Goal: Information Seeking & Learning: Check status

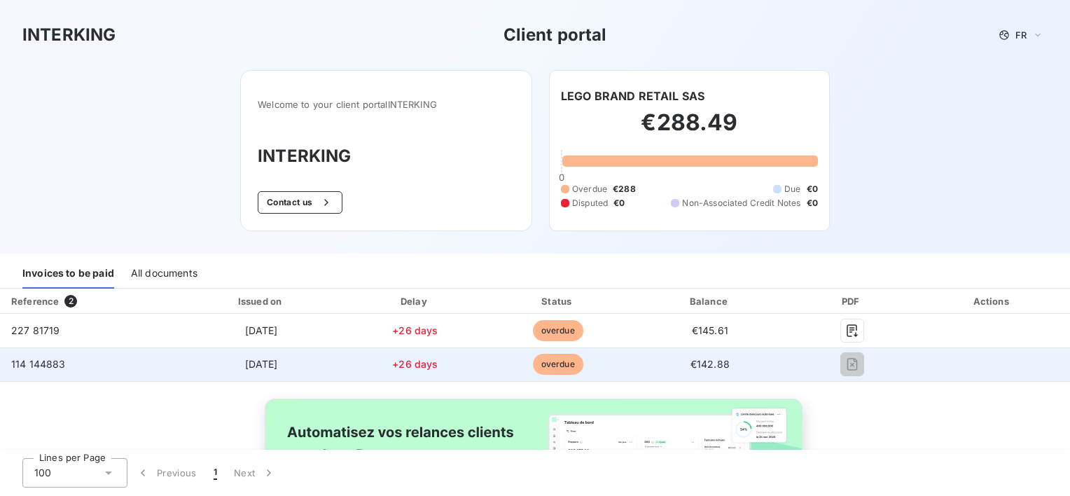
click at [32, 365] on span "114 144883" at bounding box center [38, 364] width 55 height 12
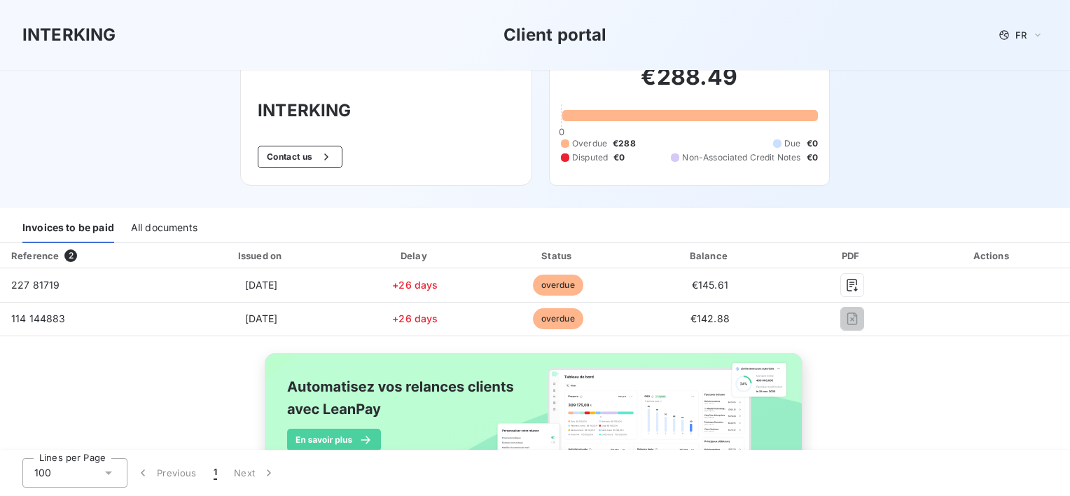
scroll to position [70, 0]
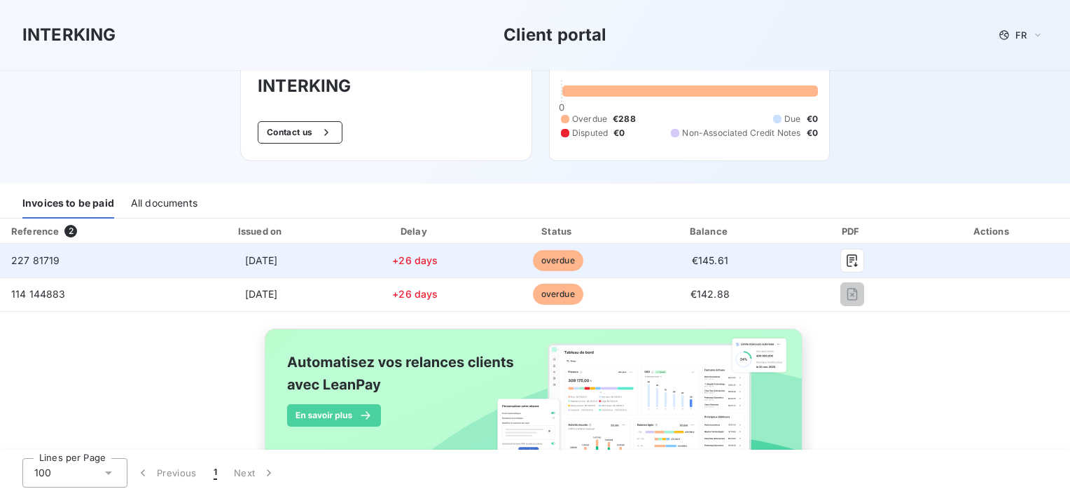
click at [44, 251] on td "227 81719" at bounding box center [88, 261] width 177 height 34
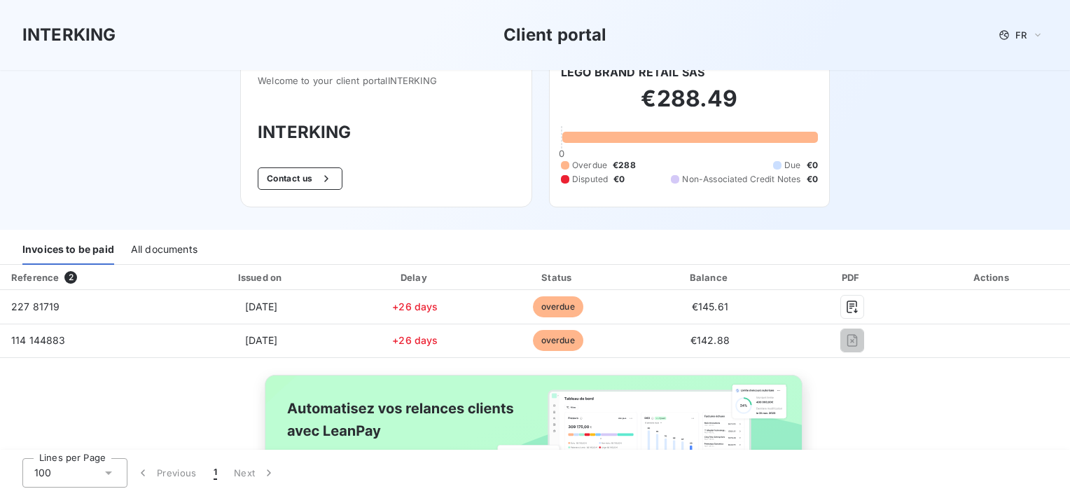
scroll to position [0, 0]
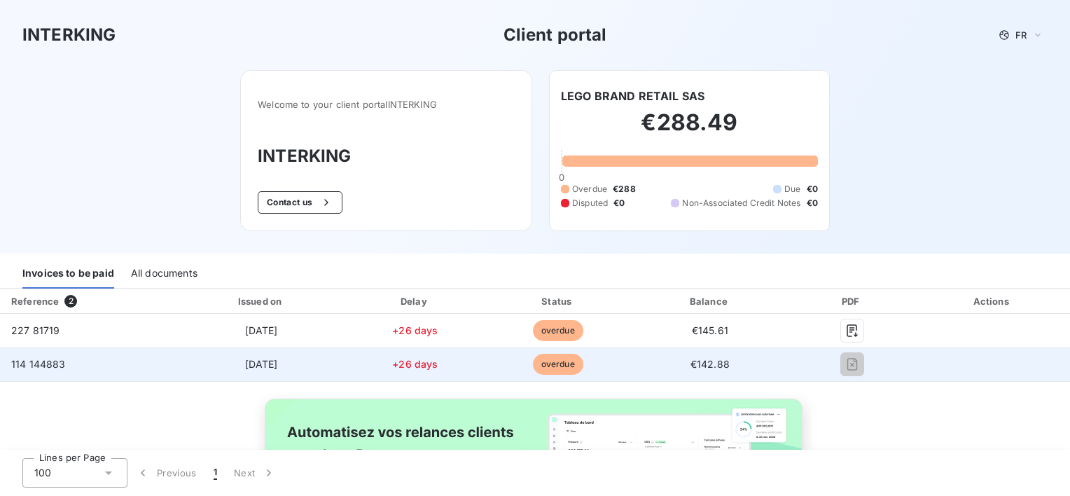
click at [245, 368] on span "[DATE]" at bounding box center [261, 364] width 33 height 12
drag, startPoint x: 245, startPoint y: 368, endPoint x: 205, endPoint y: 367, distance: 39.9
click at [205, 367] on td "[DATE]" at bounding box center [261, 364] width 168 height 34
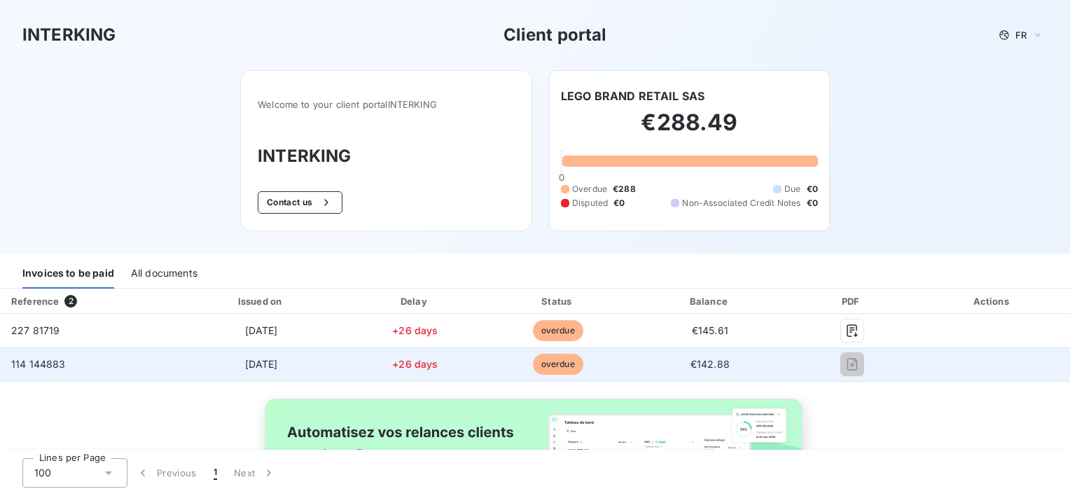
click at [61, 360] on span "114 144883" at bounding box center [38, 364] width 55 height 12
click at [33, 361] on span "114 144883" at bounding box center [38, 364] width 55 height 12
drag, startPoint x: 33, startPoint y: 361, endPoint x: 56, endPoint y: 367, distance: 23.8
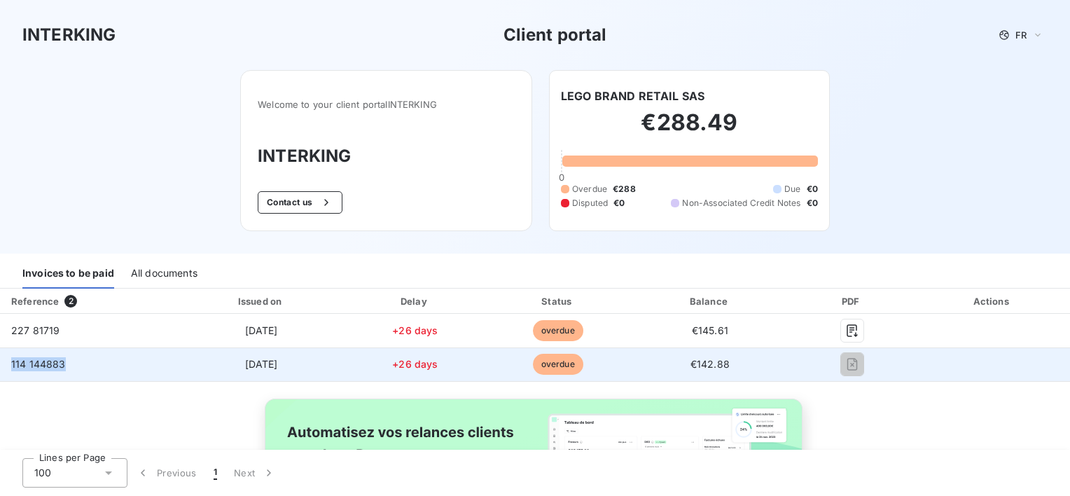
click at [56, 367] on span "114 144883" at bounding box center [38, 364] width 55 height 12
click at [67, 370] on td "114 144883" at bounding box center [88, 364] width 177 height 34
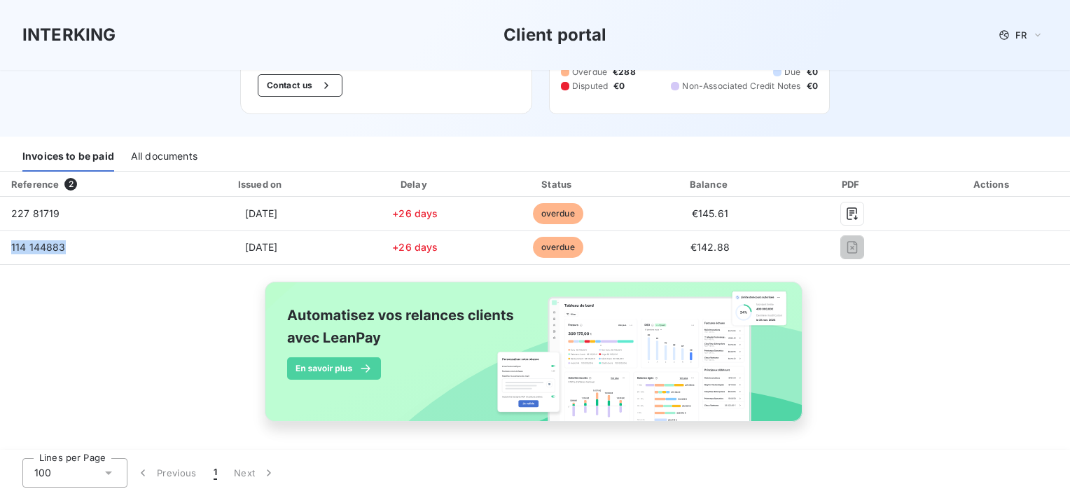
scroll to position [119, 0]
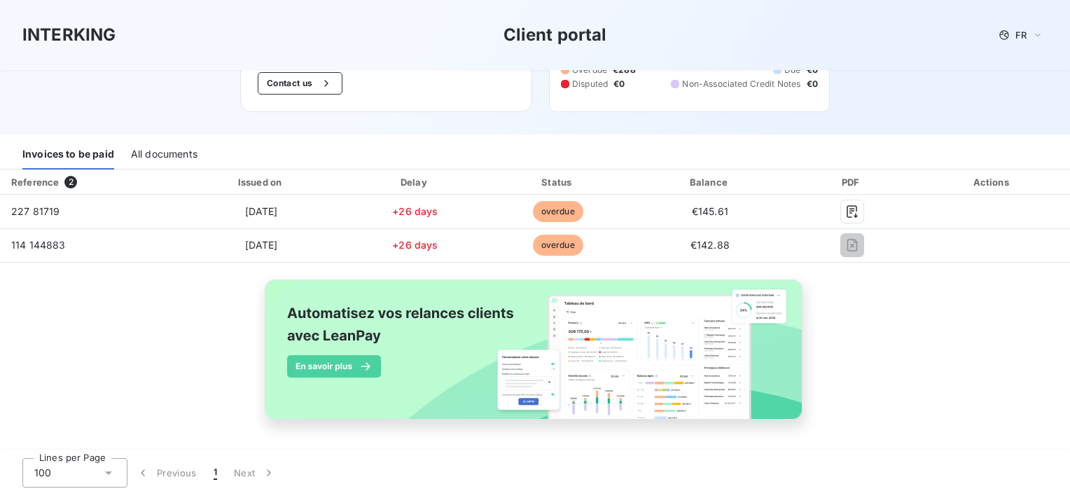
click at [181, 296] on div "Reference 2 Issued on Delay Status Balance PDF Actions 227 81719 [DATE] +26 day…" at bounding box center [535, 310] width 1070 height 282
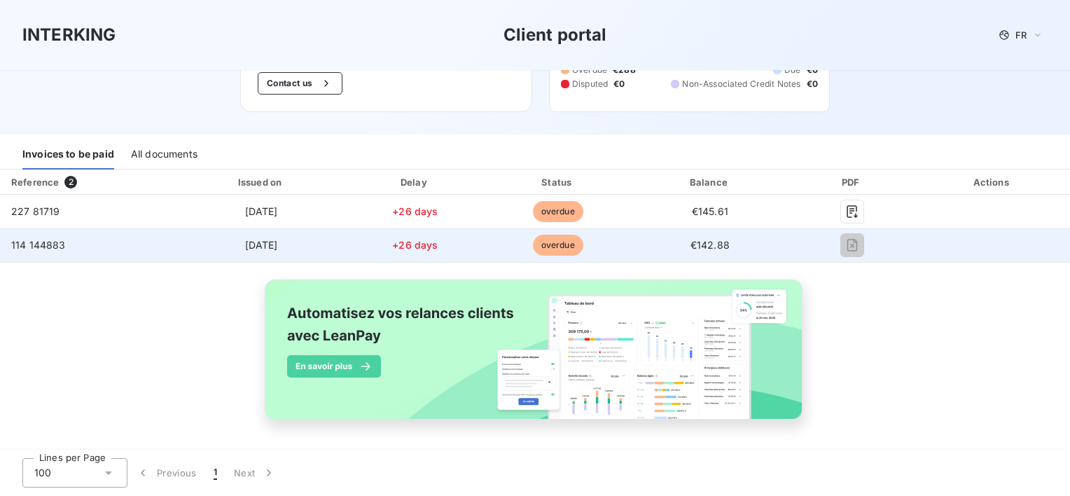
click at [562, 242] on span "overdue" at bounding box center [558, 245] width 50 height 21
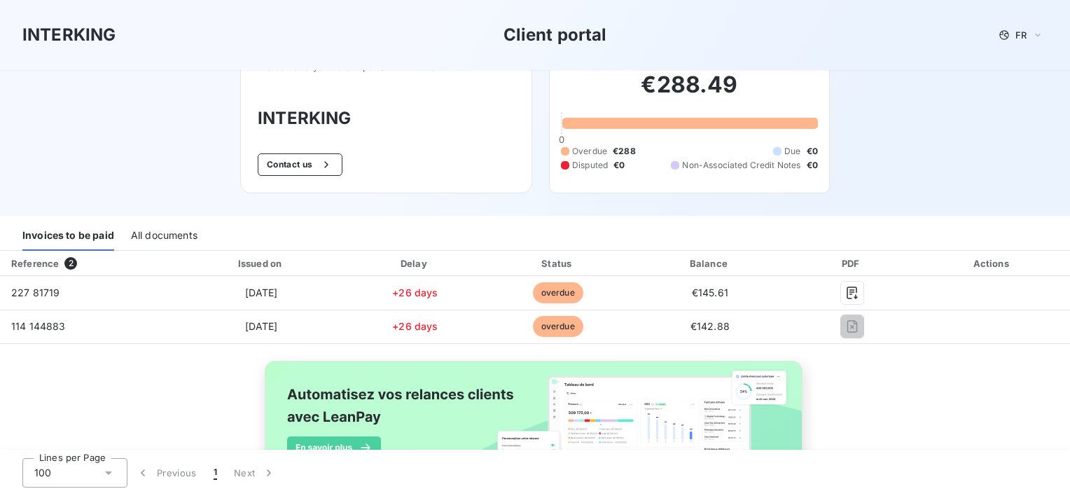
scroll to position [70, 0]
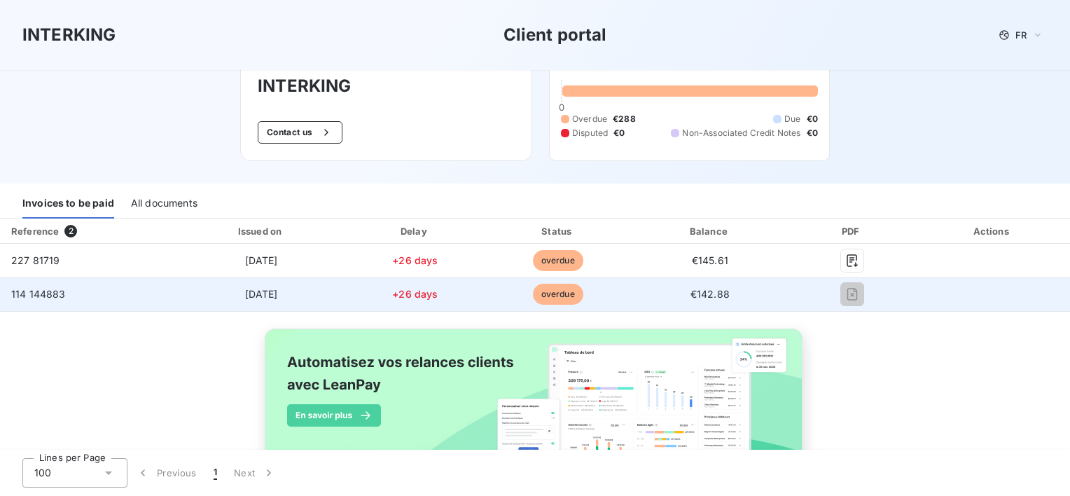
click at [412, 302] on td "+26 days" at bounding box center [415, 294] width 140 height 34
click at [406, 297] on span "+26 days" at bounding box center [415, 294] width 46 height 12
click at [553, 298] on span "overdue" at bounding box center [558, 294] width 50 height 21
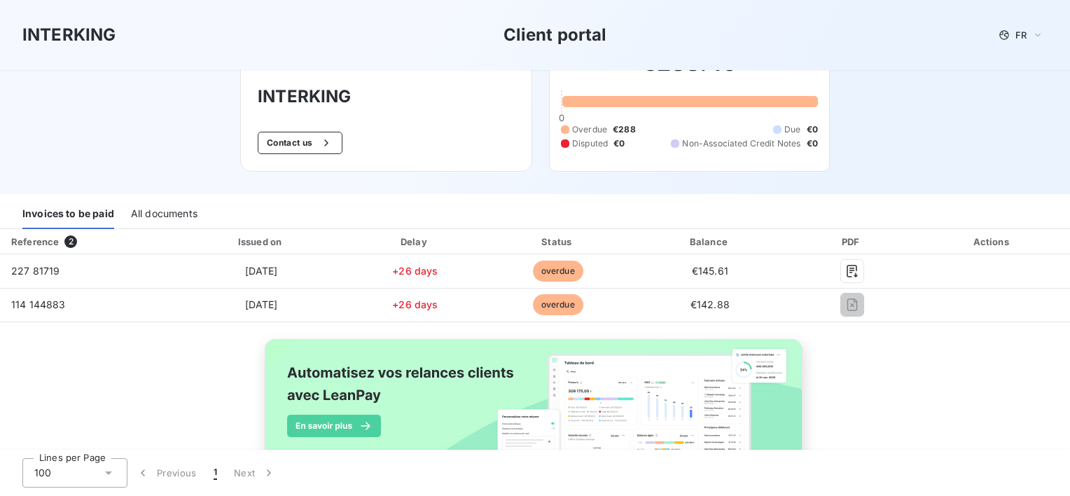
scroll to position [0, 0]
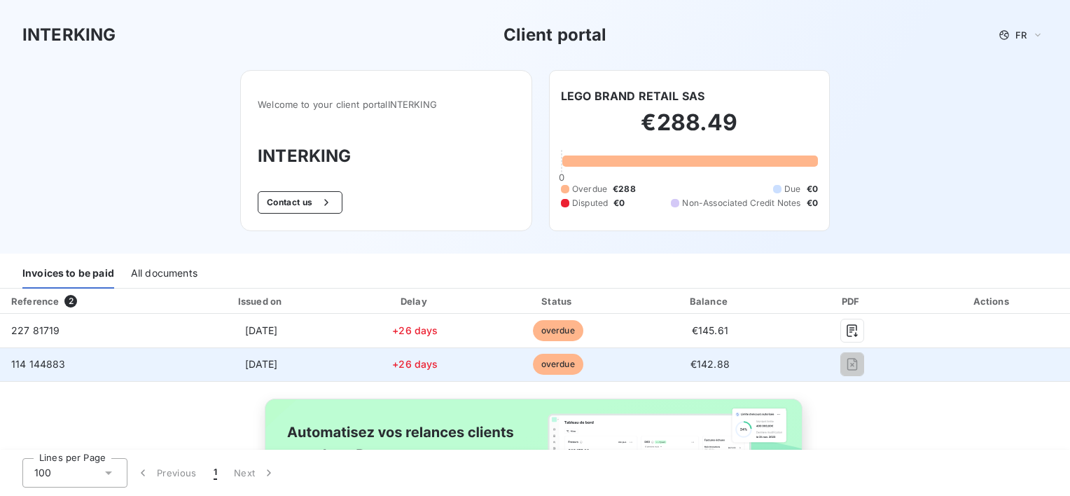
click at [34, 366] on span "114 144883" at bounding box center [38, 364] width 55 height 12
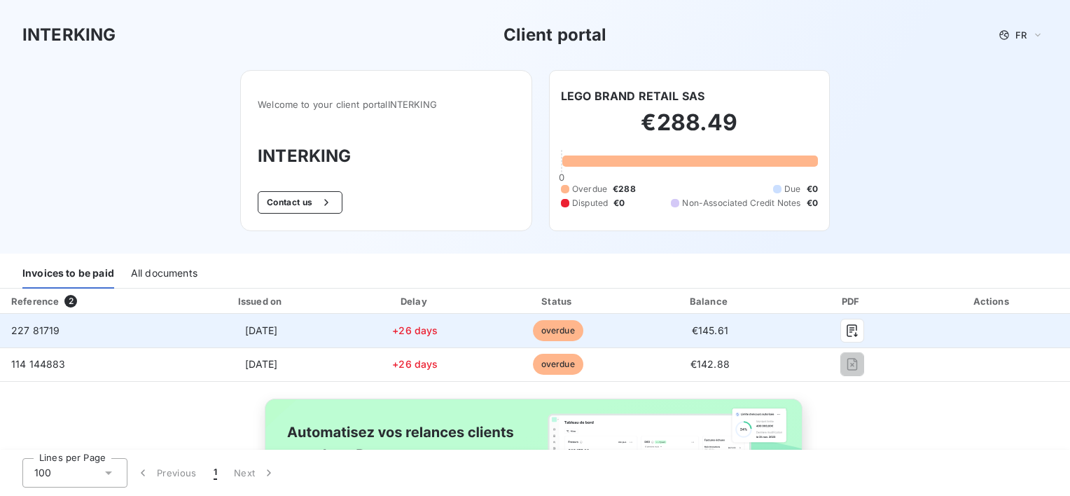
drag, startPoint x: 34, startPoint y: 366, endPoint x: 22, endPoint y: 329, distance: 39.2
click at [22, 329] on span "227 81719" at bounding box center [35, 330] width 48 height 12
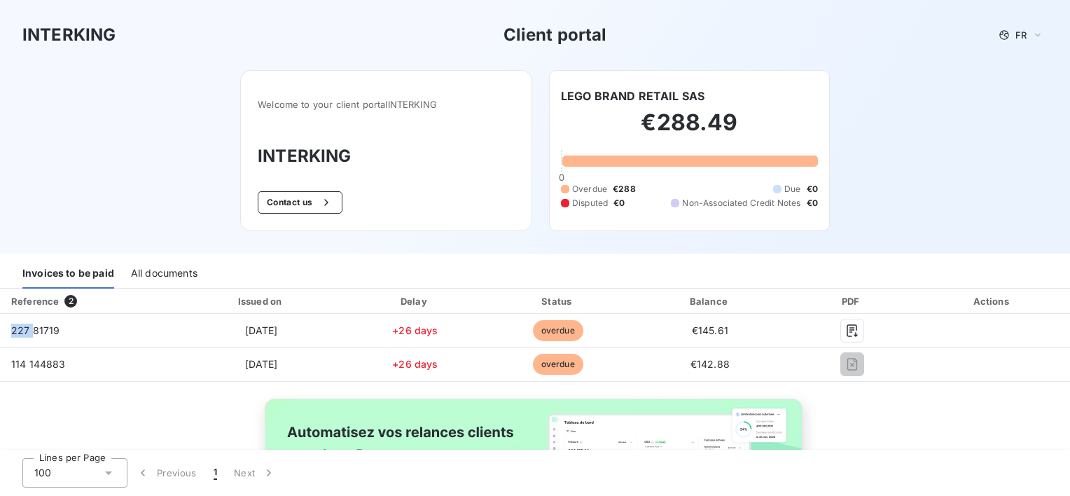
drag, startPoint x: 22, startPoint y: 329, endPoint x: 449, endPoint y: 303, distance: 428.5
click at [22, 329] on span "227 81719" at bounding box center [35, 330] width 48 height 12
click at [449, 303] on div at bounding box center [448, 301] width 14 height 14
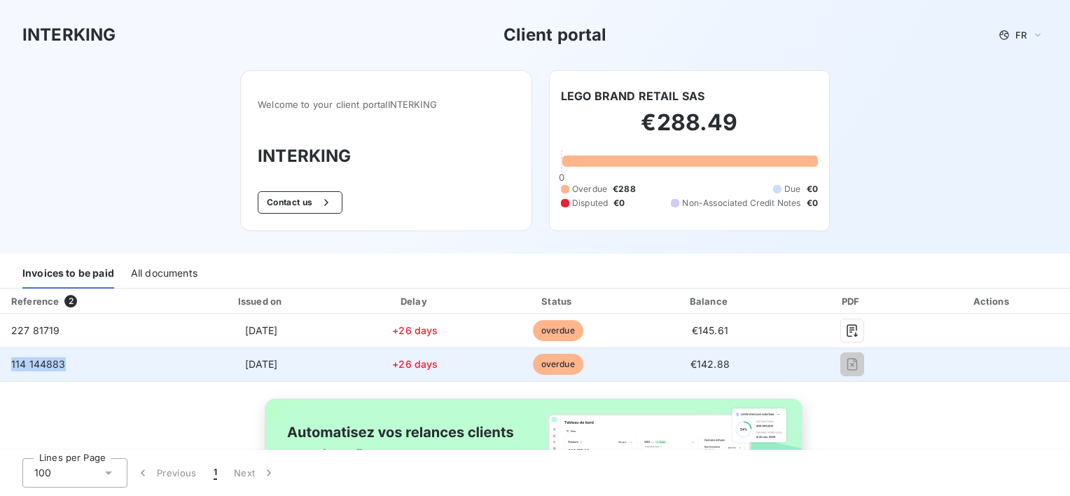
drag, startPoint x: 78, startPoint y: 361, endPoint x: 3, endPoint y: 361, distance: 75.6
click at [3, 361] on td "114 144883" at bounding box center [88, 364] width 177 height 34
click at [50, 364] on span "114 144883" at bounding box center [38, 364] width 55 height 12
drag, startPoint x: 66, startPoint y: 367, endPoint x: 11, endPoint y: 361, distance: 55.6
click at [11, 361] on td "114 144883" at bounding box center [88, 364] width 177 height 34
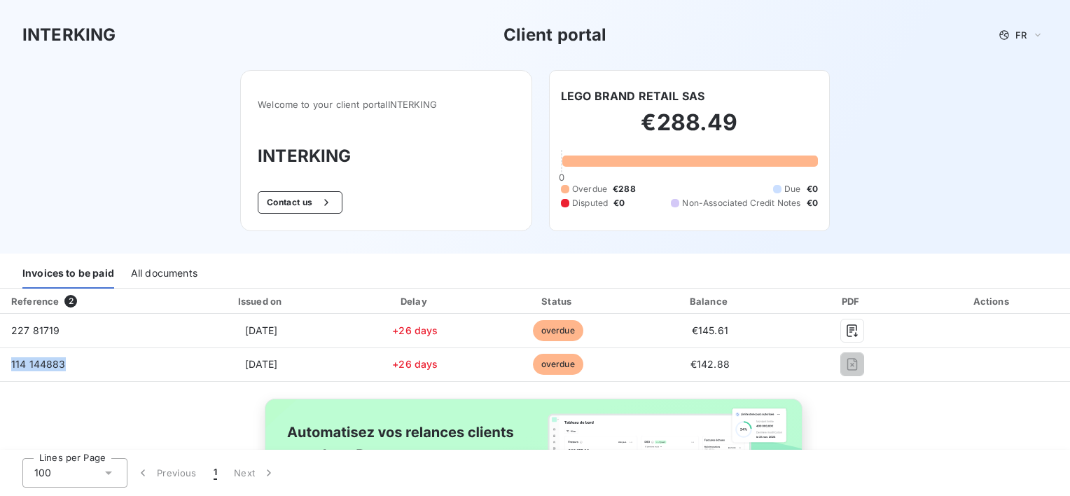
copy span "114 144883"
